Goal: Information Seeking & Learning: Learn about a topic

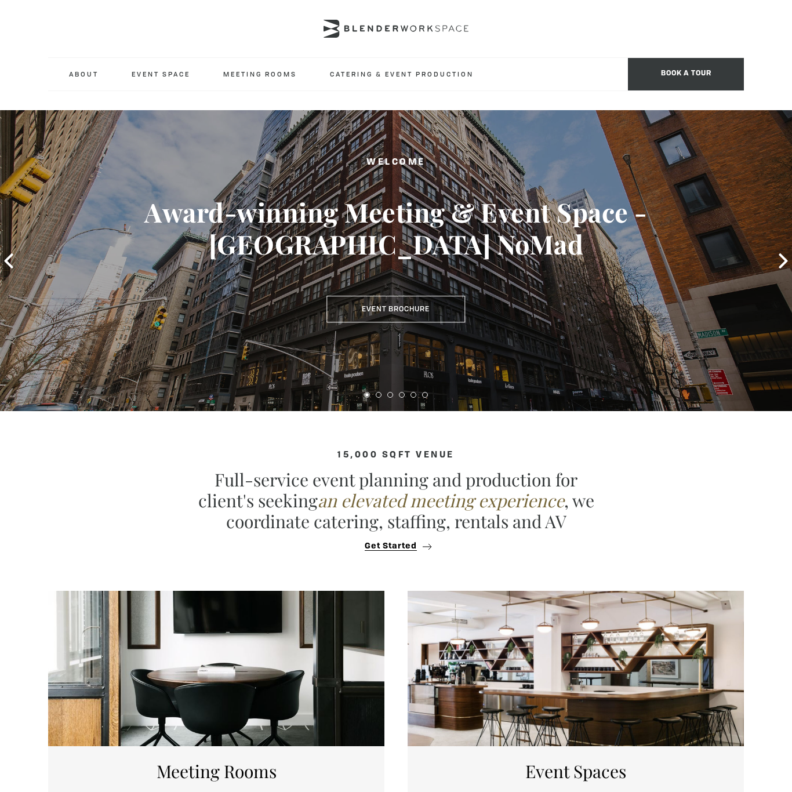
type div "[DATE]"
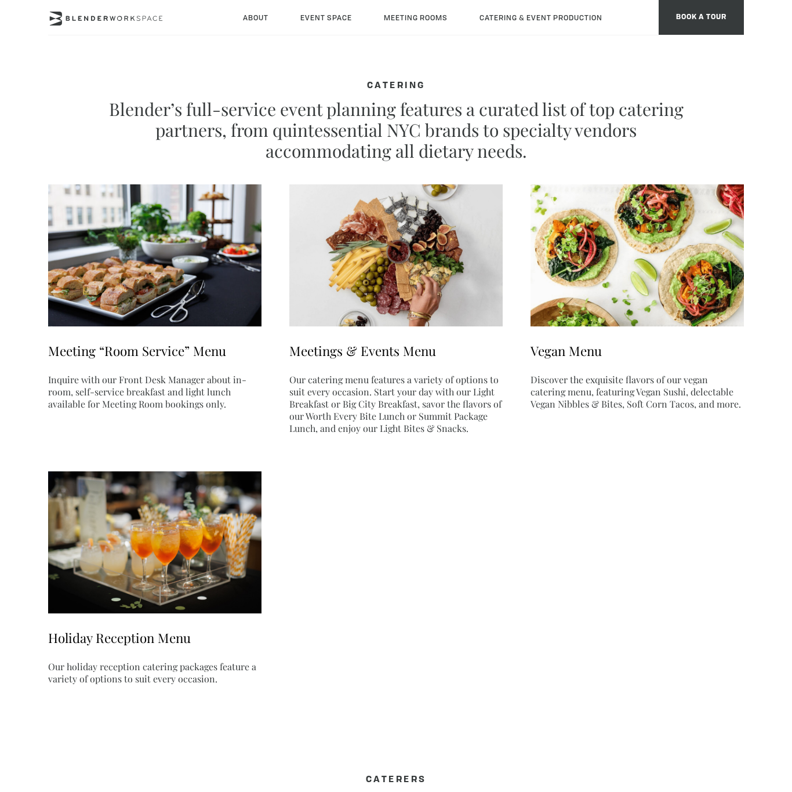
type div "2025-09-08"
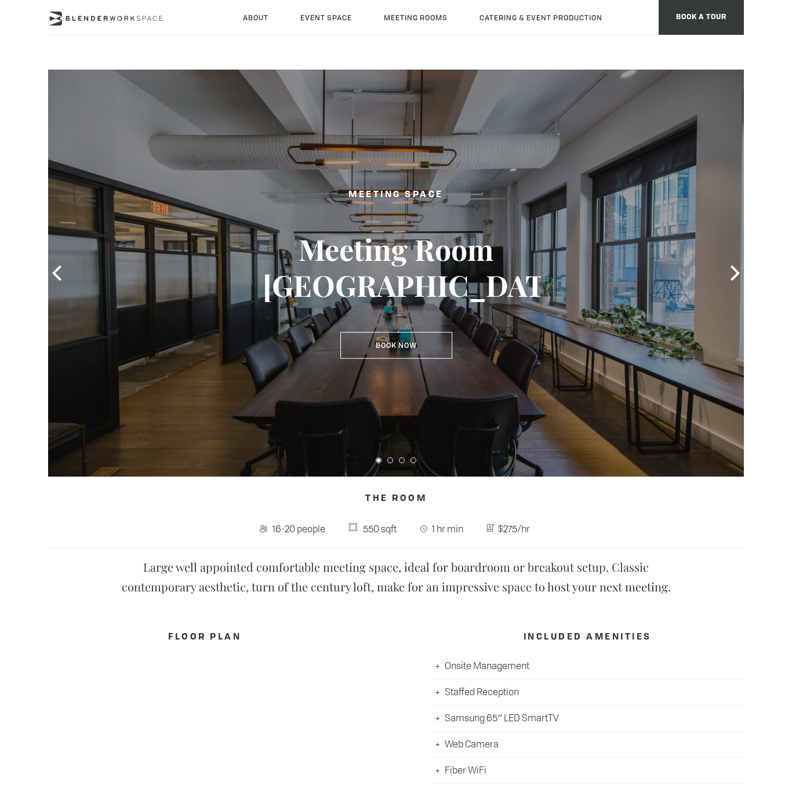
type div "2025-09-08"
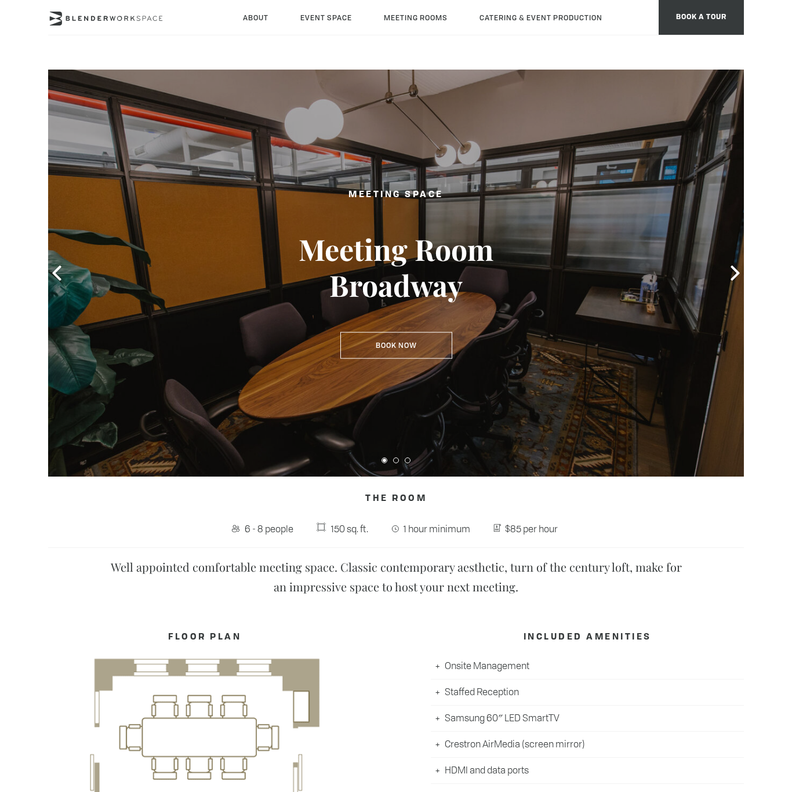
type div "2025-09-08"
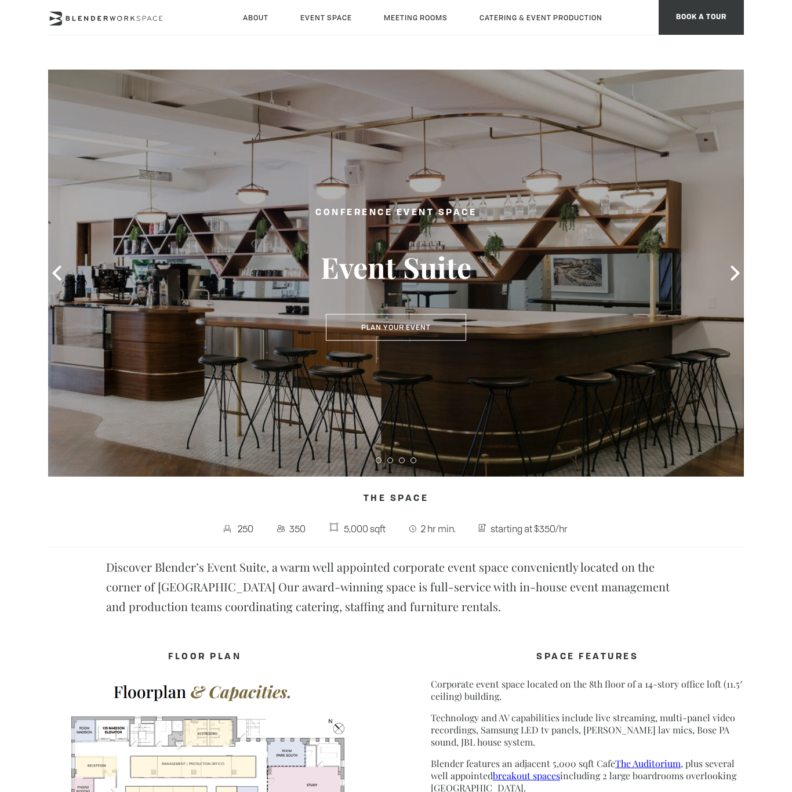
type div "[DATE]"
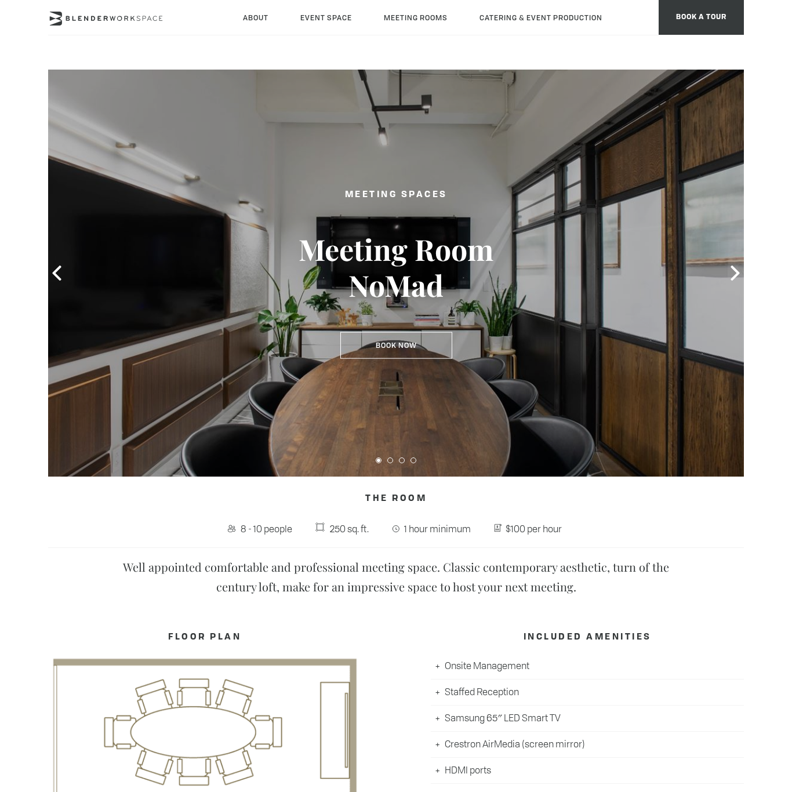
type div "[DATE]"
